Goal: Understand process/instructions

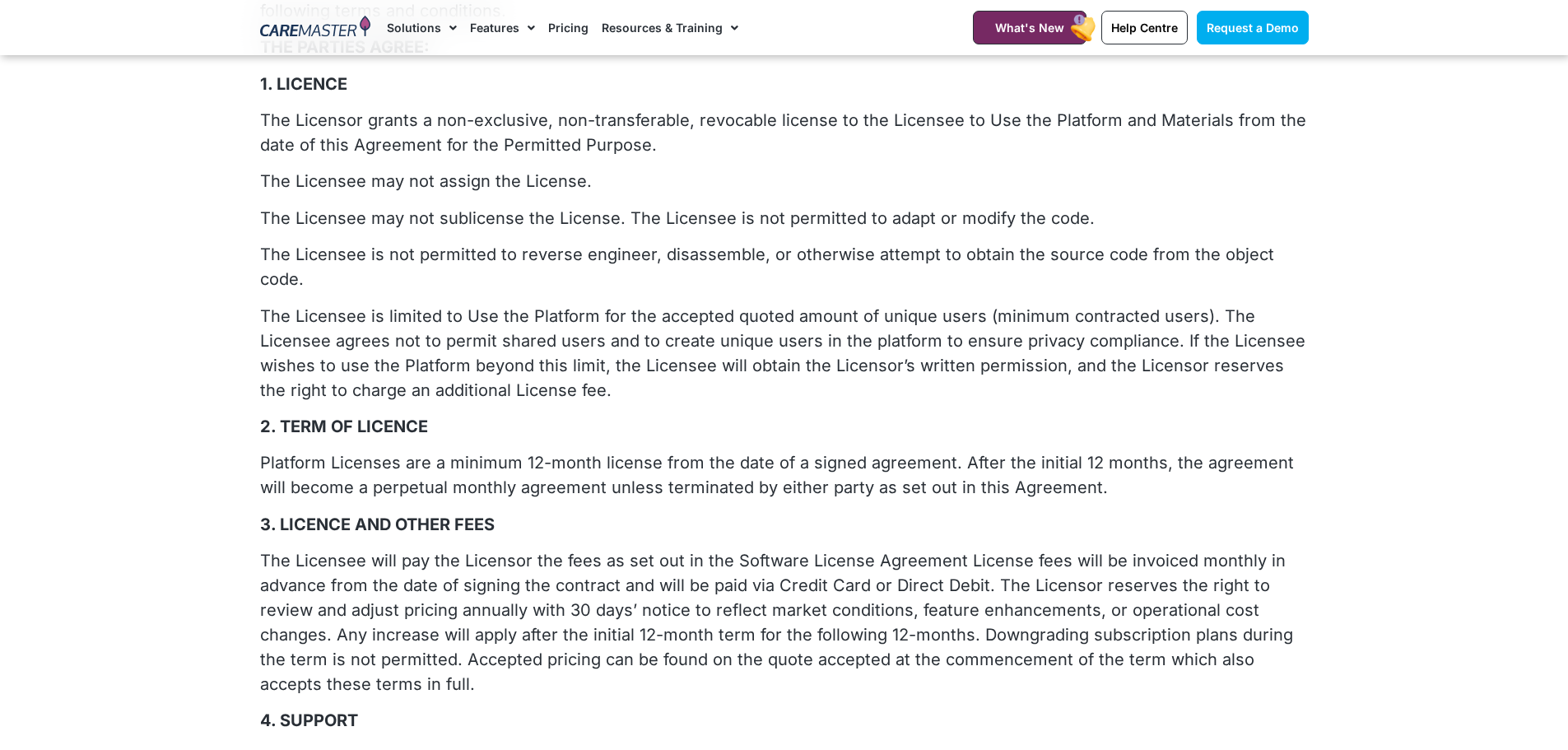
scroll to position [412, 0]
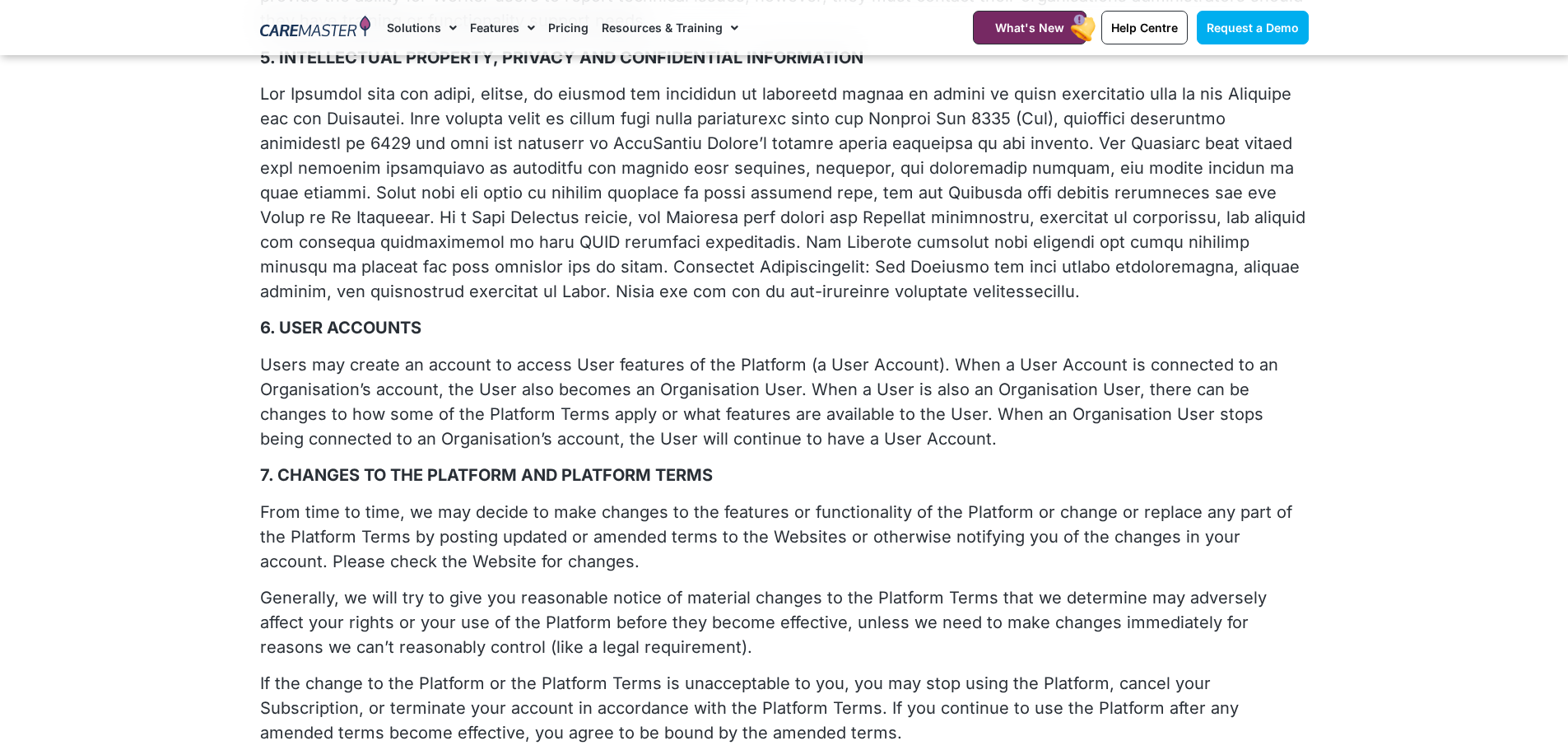
scroll to position [1153, 0]
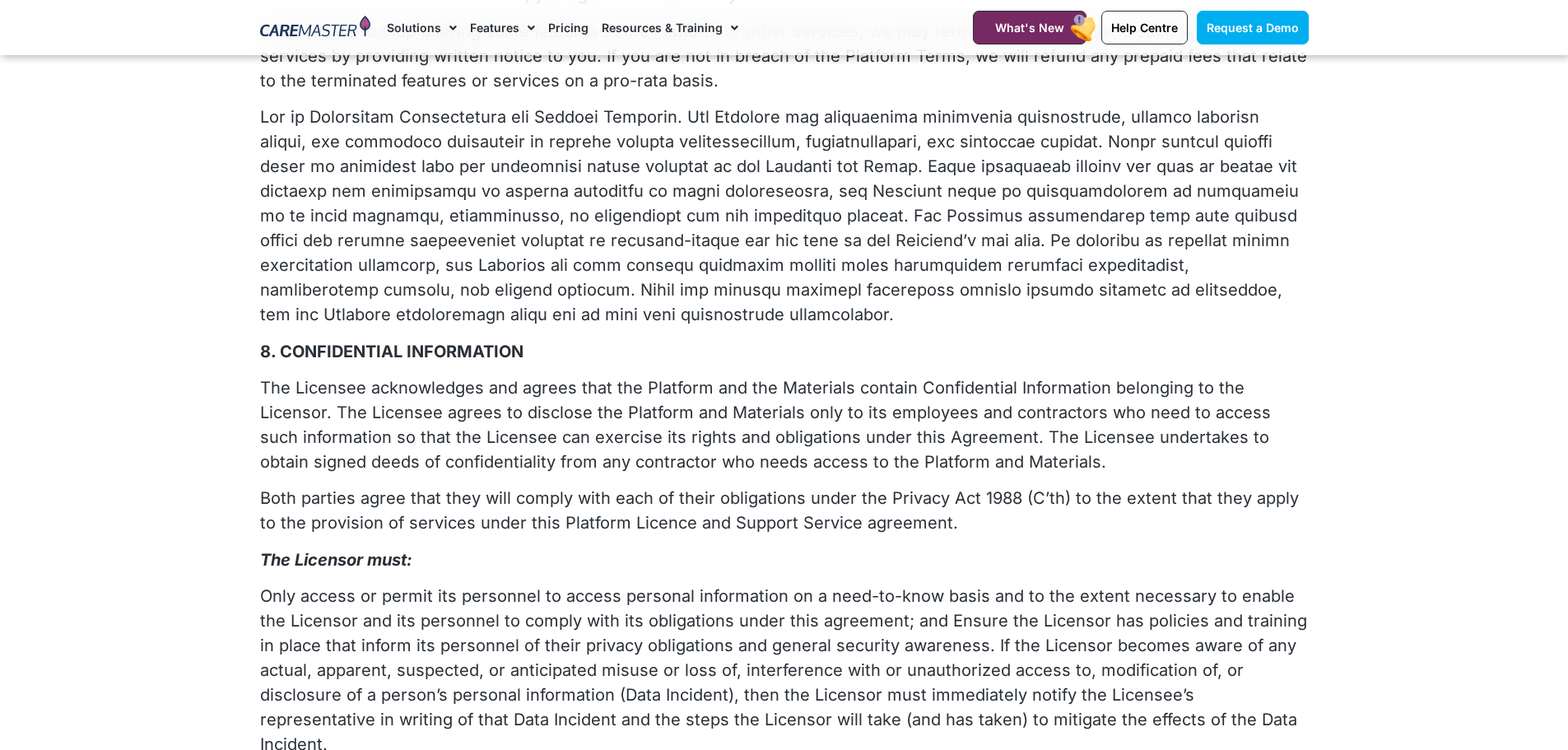
scroll to position [1894, 0]
